Goal: Contribute content

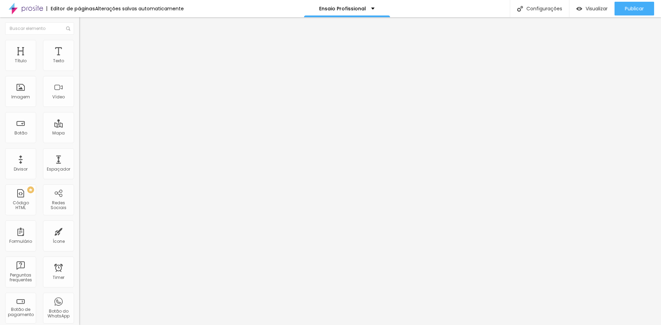
click at [79, 59] on span "Trocar imagem" at bounding box center [98, 56] width 38 height 6
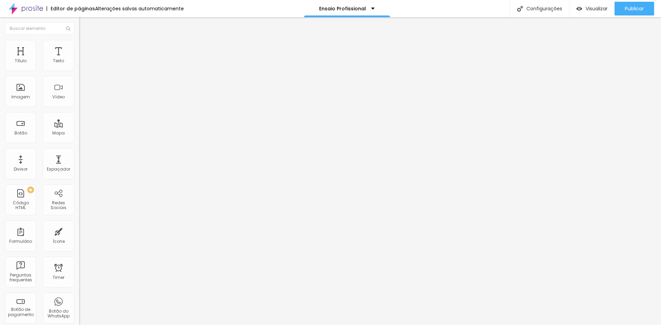
click at [79, 59] on span "Trocar imagem" at bounding box center [98, 56] width 38 height 6
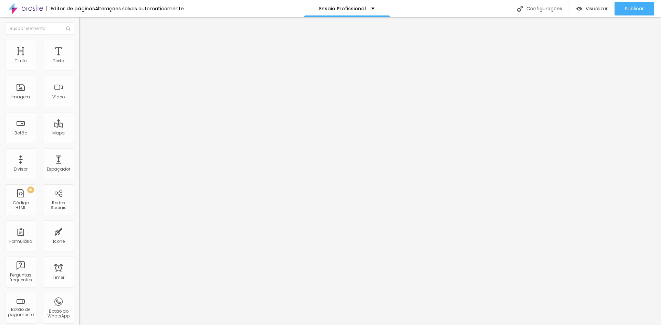
click at [79, 59] on span "Trocar imagem" at bounding box center [98, 56] width 38 height 6
click at [642, 7] on span "Publicar" at bounding box center [634, 9] width 19 height 6
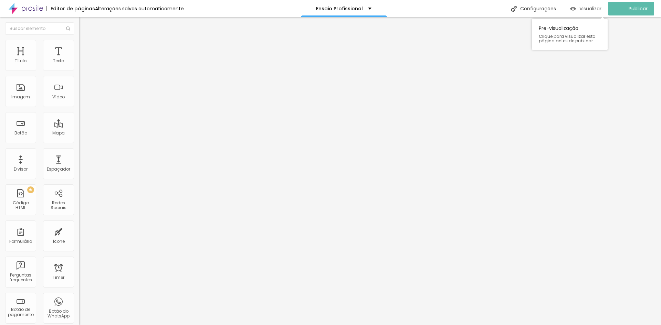
click at [600, 9] on span "Visualizar" at bounding box center [590, 9] width 22 height 6
